Goal: Transaction & Acquisition: Purchase product/service

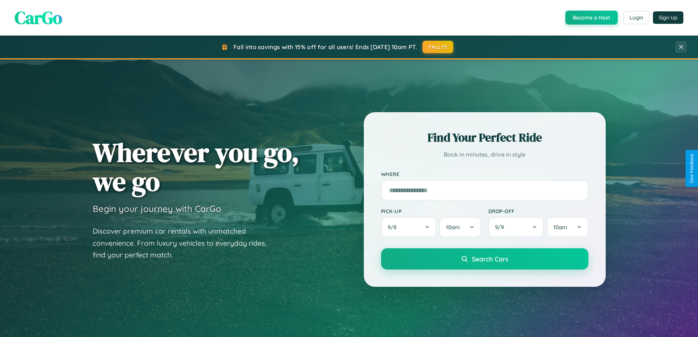
scroll to position [22, 0]
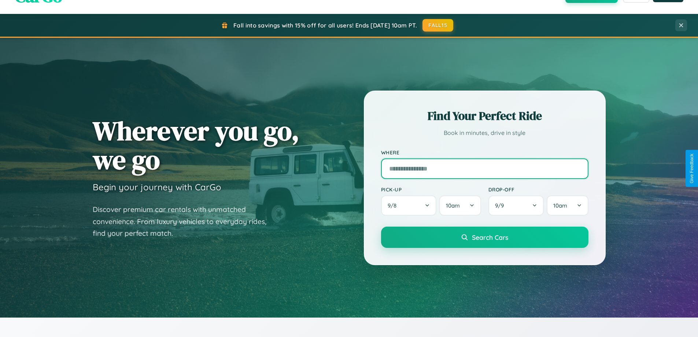
click at [485, 168] on input "text" at bounding box center [484, 168] width 207 height 21
type input "**********"
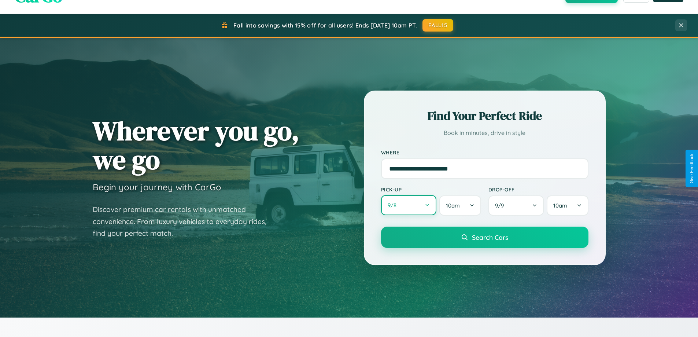
click at [409, 206] on button "9 / 8" at bounding box center [409, 205] width 56 height 20
select select "*"
select select "****"
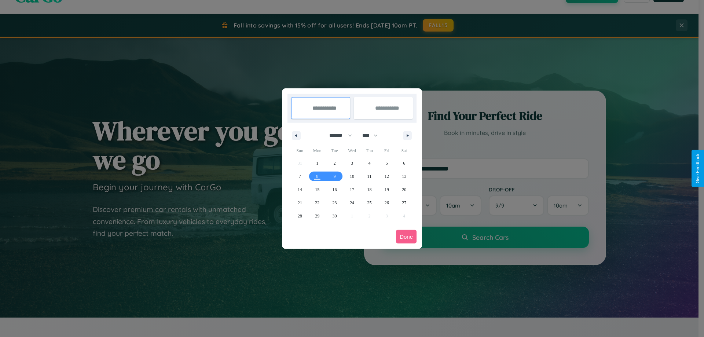
drag, startPoint x: 337, startPoint y: 135, endPoint x: 352, endPoint y: 147, distance: 18.8
click at [337, 135] on select "******* ******** ***** ***** *** **** **** ****** ********* ******* ******** **…" at bounding box center [339, 135] width 31 height 12
select select "*"
drag, startPoint x: 373, startPoint y: 135, endPoint x: 352, endPoint y: 147, distance: 24.3
click at [373, 135] on select "**** **** **** **** **** **** **** **** **** **** **** **** **** **** **** ****…" at bounding box center [369, 135] width 22 height 12
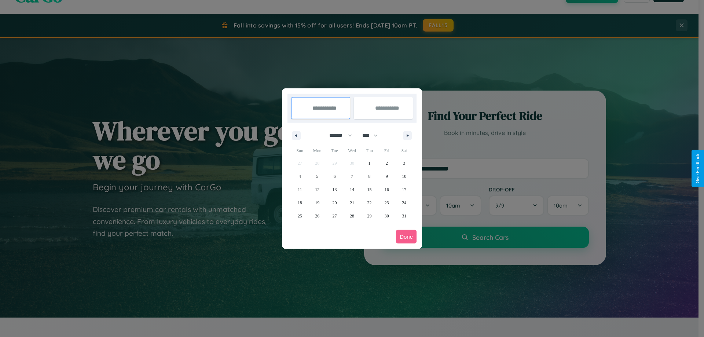
select select "****"
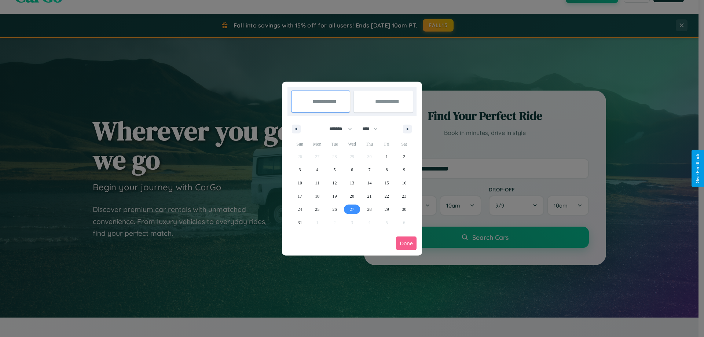
click at [352, 209] on span "27" at bounding box center [352, 209] width 4 height 13
type input "**********"
click at [407, 129] on icon "button" at bounding box center [409, 129] width 4 height 3
select select "*"
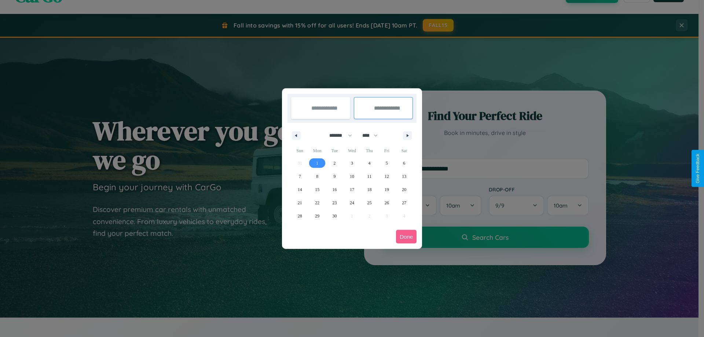
click at [317, 163] on span "1" at bounding box center [317, 163] width 2 height 13
type input "**********"
select select "*"
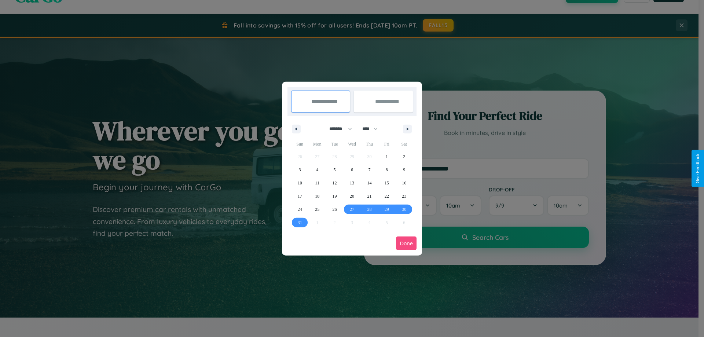
click at [406, 243] on button "Done" at bounding box center [406, 243] width 21 height 14
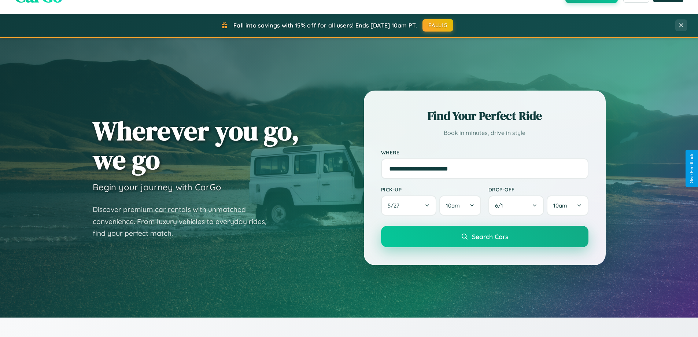
click at [485, 236] on span "Search Cars" at bounding box center [490, 236] width 36 height 8
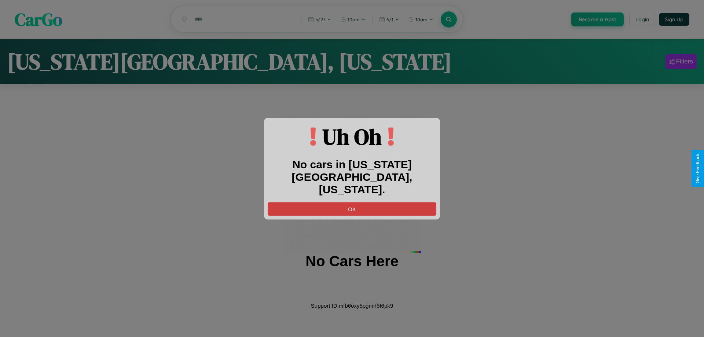
click at [352, 202] on button "OK" at bounding box center [352, 209] width 169 height 14
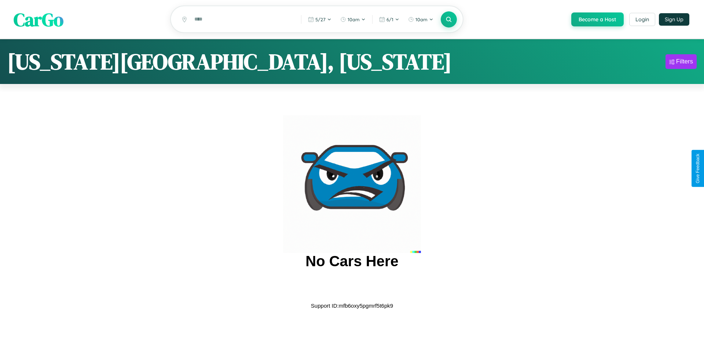
click at [38, 20] on span "CarGo" at bounding box center [39, 19] width 50 height 25
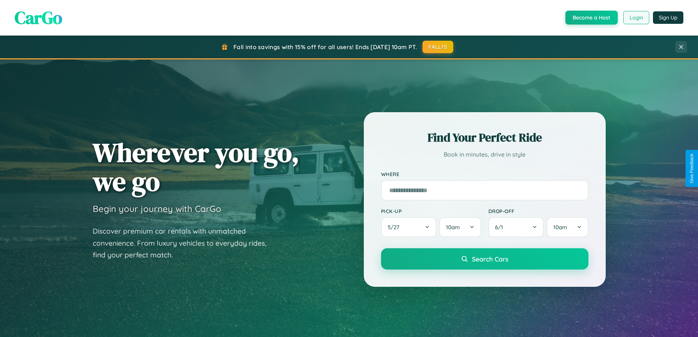
click at [636, 18] on button "Login" at bounding box center [637, 17] width 26 height 13
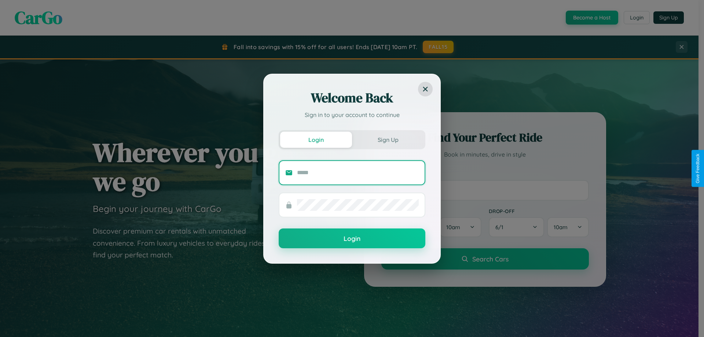
click at [358, 172] on input "text" at bounding box center [358, 173] width 122 height 12
type input "**********"
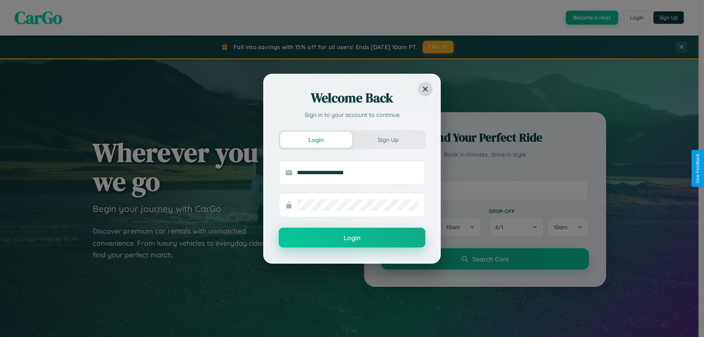
click at [352, 238] on button "Login" at bounding box center [352, 238] width 147 height 20
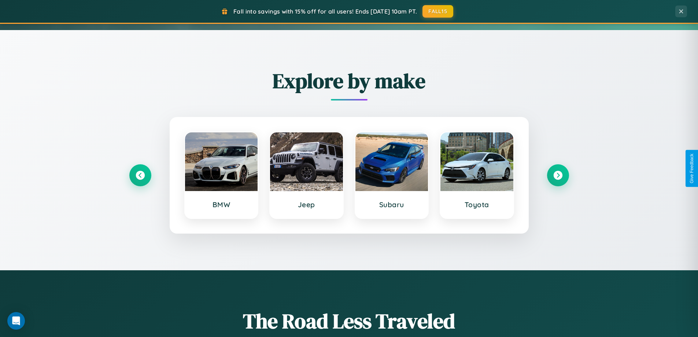
scroll to position [504, 0]
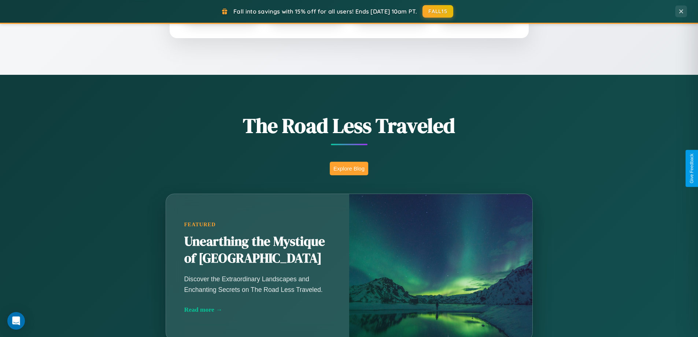
click at [349, 168] on button "Explore Blog" at bounding box center [349, 169] width 38 height 14
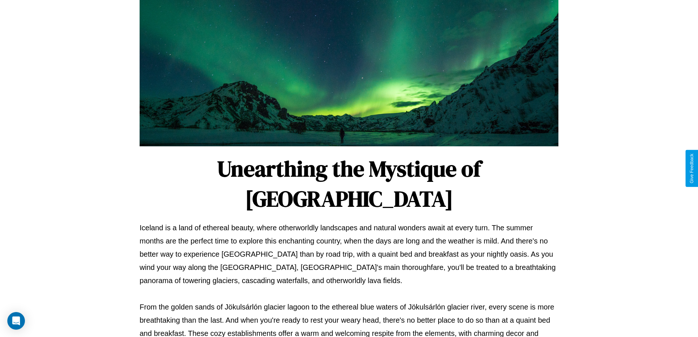
scroll to position [237, 0]
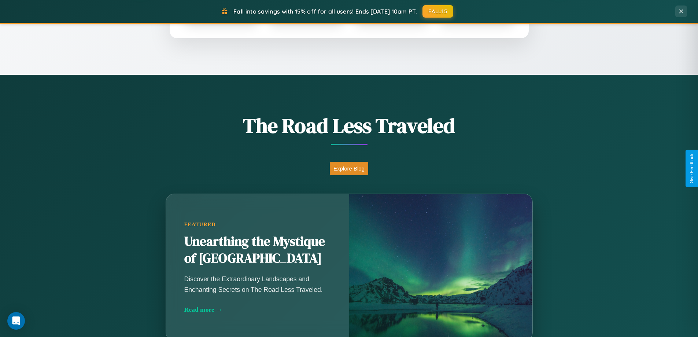
scroll to position [316, 0]
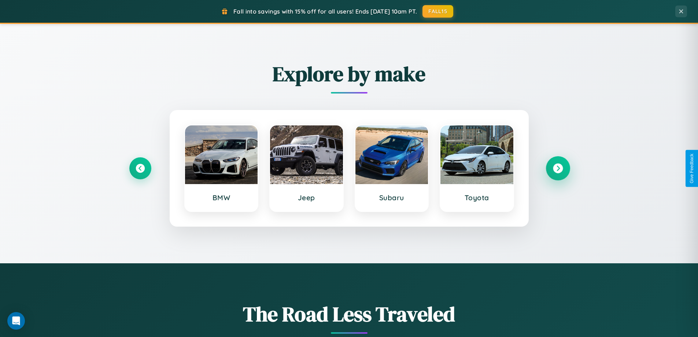
click at [558, 168] on icon at bounding box center [558, 168] width 10 height 10
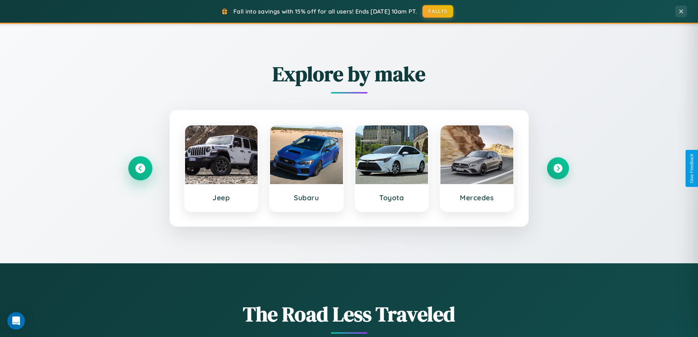
click at [140, 168] on icon at bounding box center [140, 168] width 10 height 10
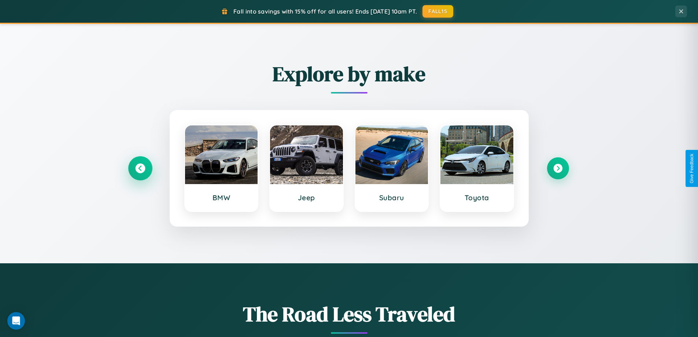
click at [140, 168] on icon at bounding box center [140, 168] width 10 height 10
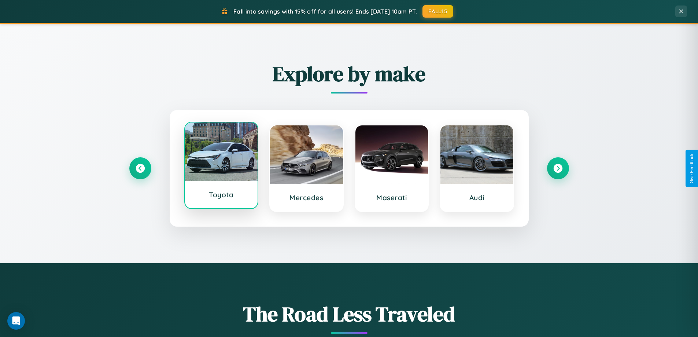
click at [221, 168] on div at bounding box center [221, 151] width 73 height 59
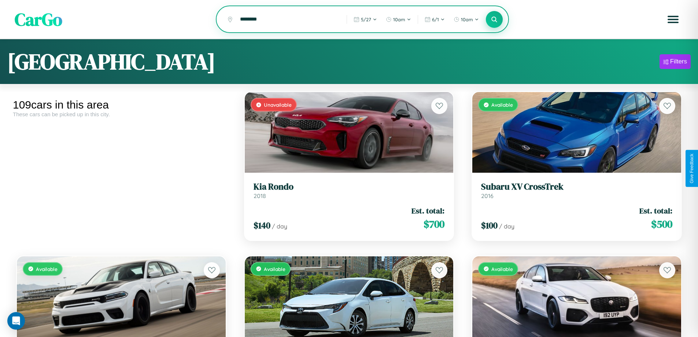
click at [494, 19] on icon at bounding box center [494, 19] width 7 height 7
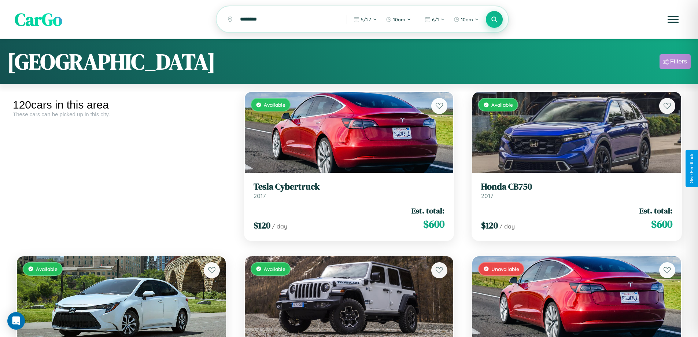
click at [675, 63] on div "Filters" at bounding box center [678, 61] width 17 height 7
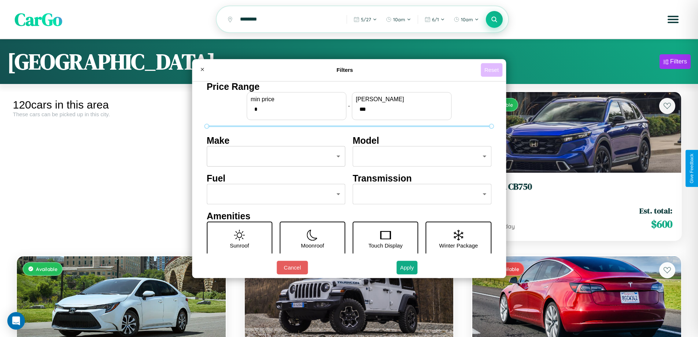
click at [493, 70] on button "Reset" at bounding box center [492, 70] width 22 height 14
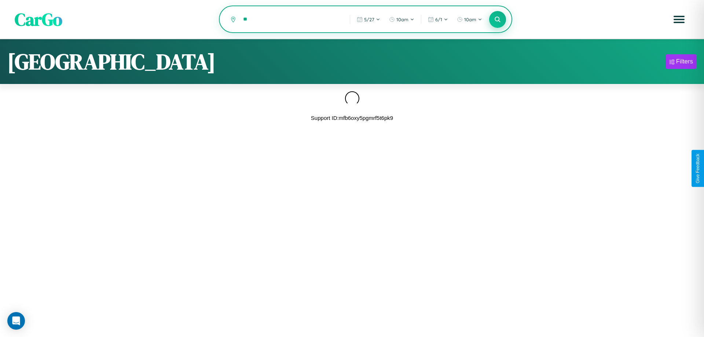
type input "*"
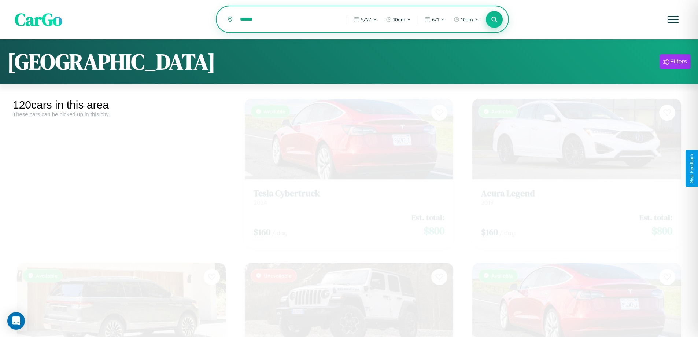
type input "******"
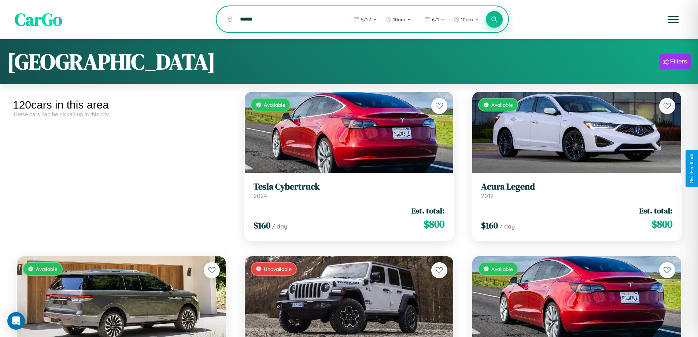
click at [494, 20] on icon at bounding box center [494, 19] width 7 height 7
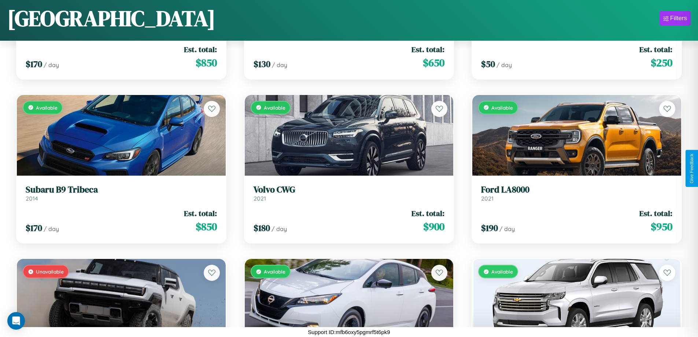
scroll to position [1580, 0]
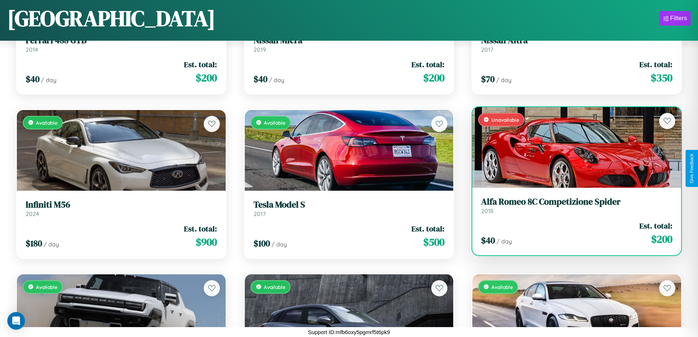
click at [572, 150] on div "Unavailable" at bounding box center [576, 147] width 209 height 81
click at [572, 147] on div "Unavailable" at bounding box center [576, 147] width 209 height 81
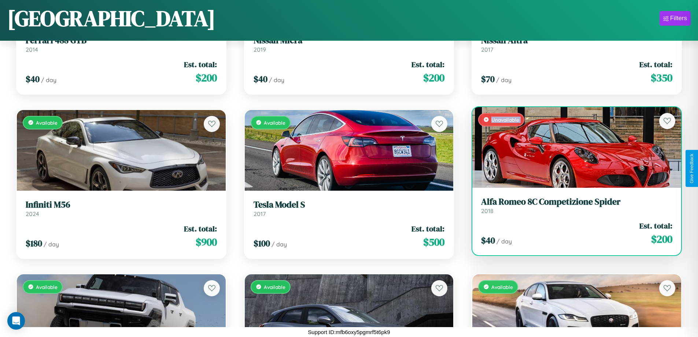
click at [572, 147] on div "Unavailable" at bounding box center [576, 147] width 209 height 81
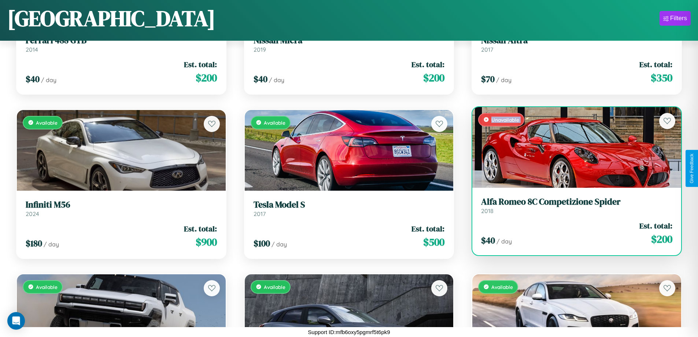
click at [572, 147] on div "Unavailable" at bounding box center [576, 147] width 209 height 81
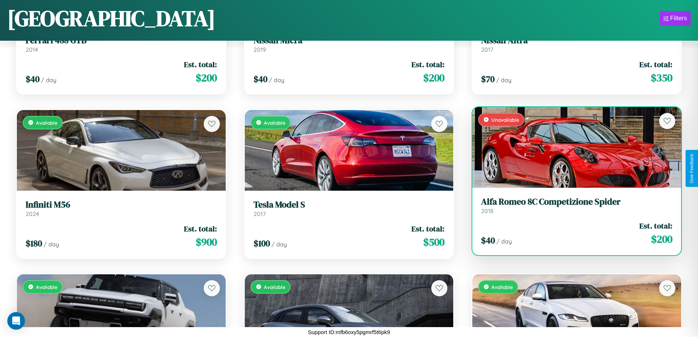
click at [572, 147] on div "Unavailable" at bounding box center [576, 147] width 209 height 81
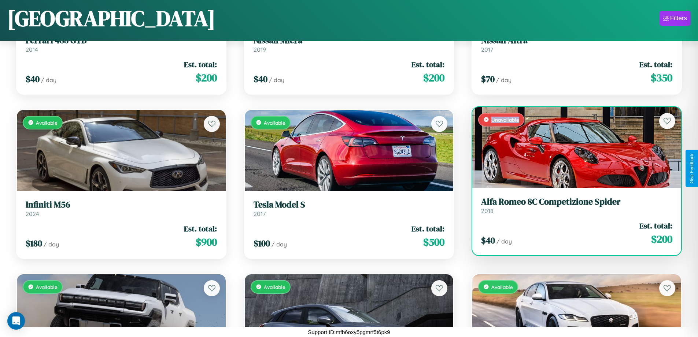
click at [572, 147] on div "Unavailable" at bounding box center [576, 147] width 209 height 81
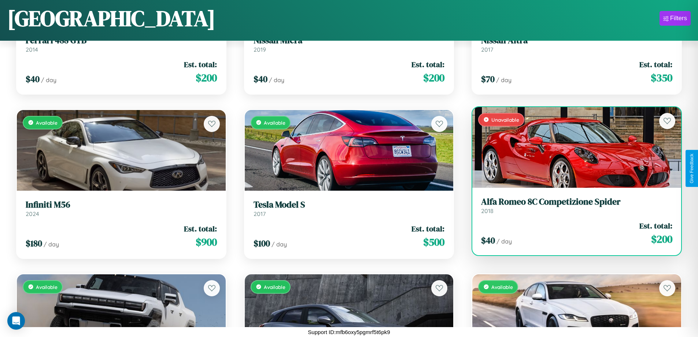
click at [572, 205] on h3 "Alfa Romeo 8C Competizione Spider" at bounding box center [576, 201] width 191 height 11
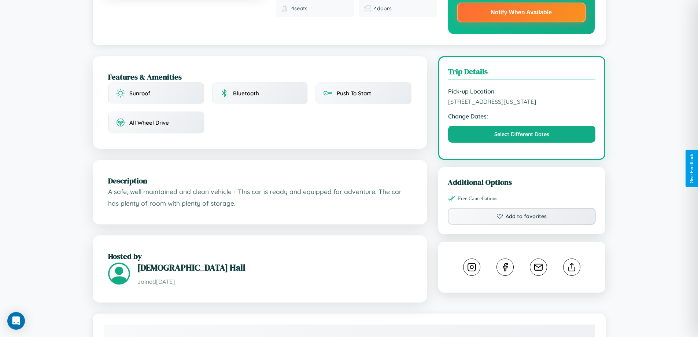
scroll to position [217, 0]
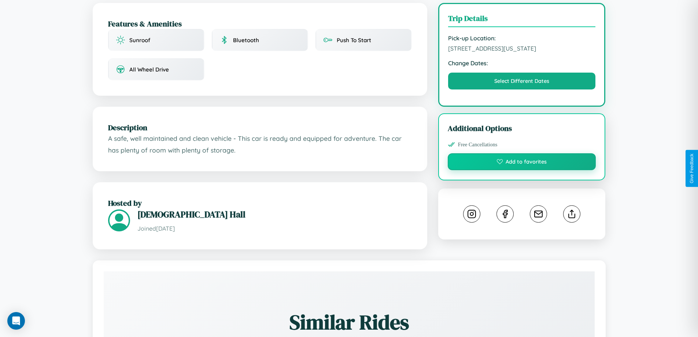
click at [522, 168] on button "Add to favorites" at bounding box center [522, 161] width 148 height 17
